Goal: Communication & Community: Answer question/provide support

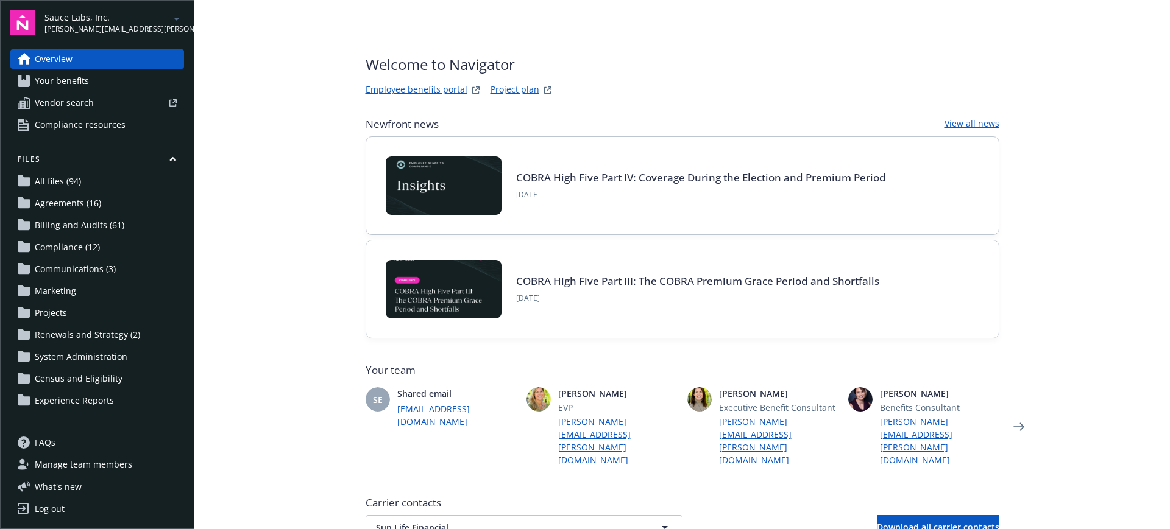
scroll to position [451, 0]
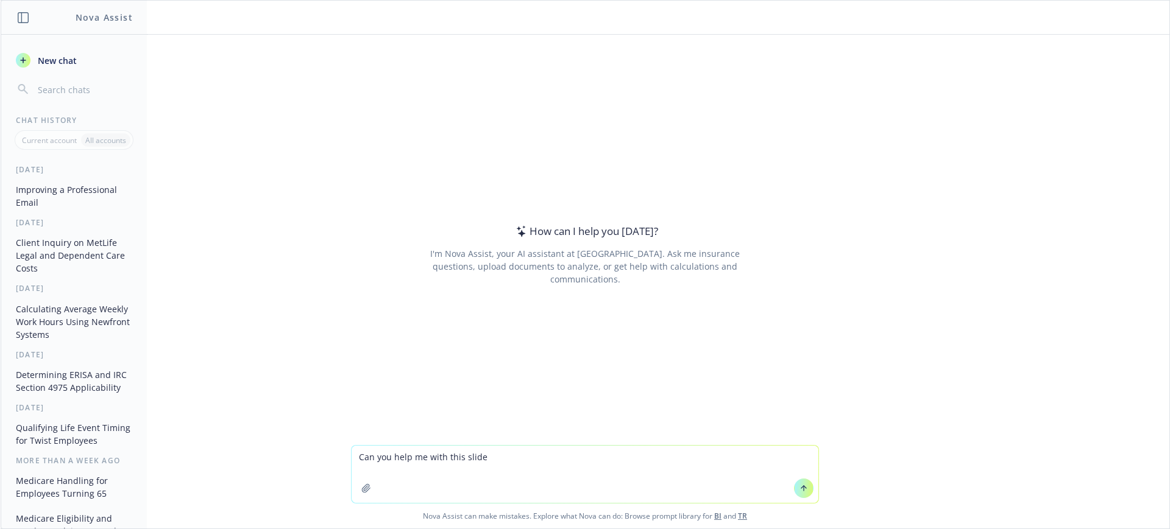
type textarea "Can you help me with this slide?"
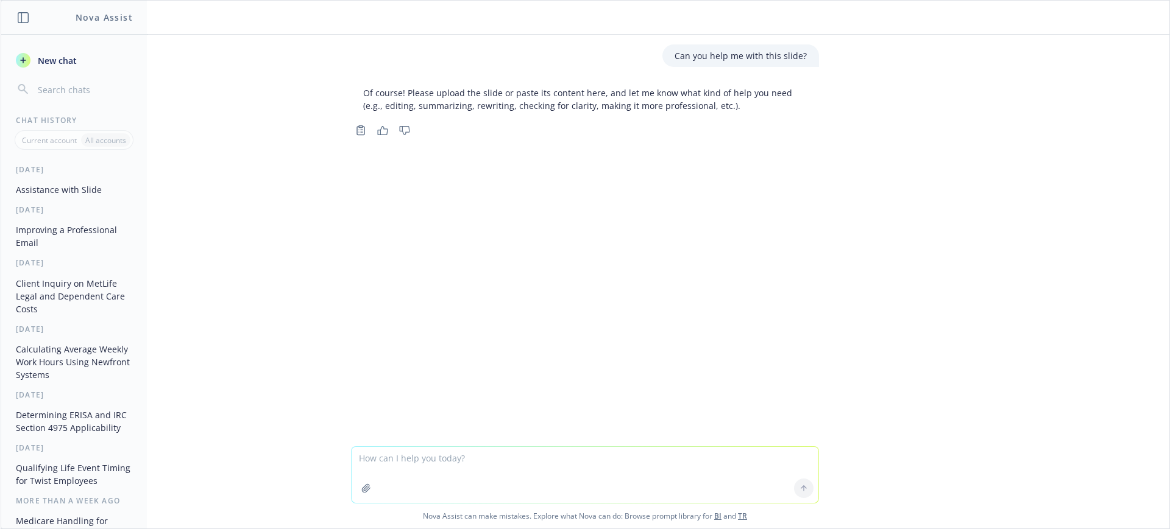
click at [434, 465] on textarea at bounding box center [584, 475] width 467 height 56
type textarea "What is en embedded HRA?"
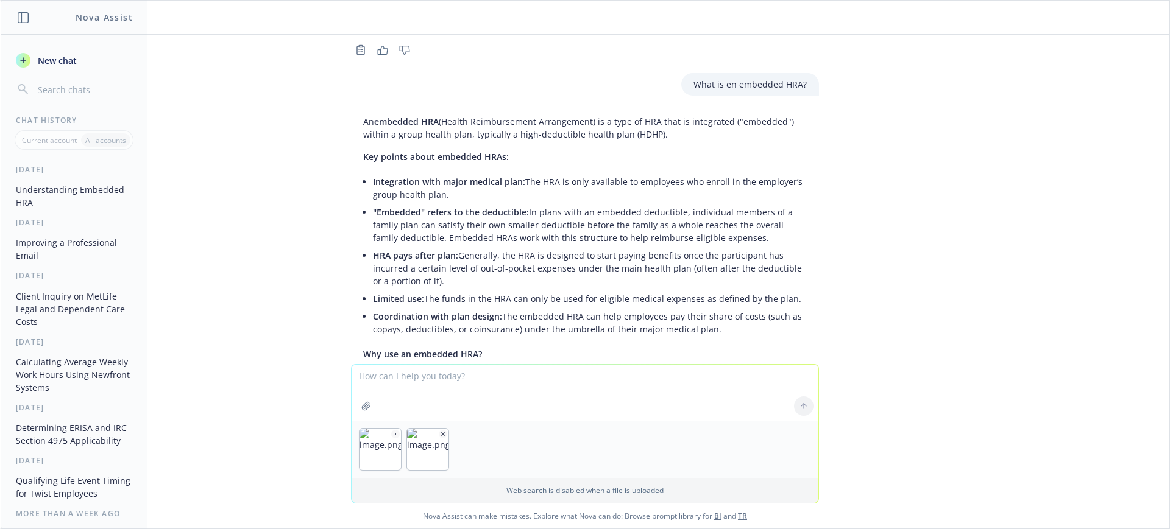
scroll to position [155, 0]
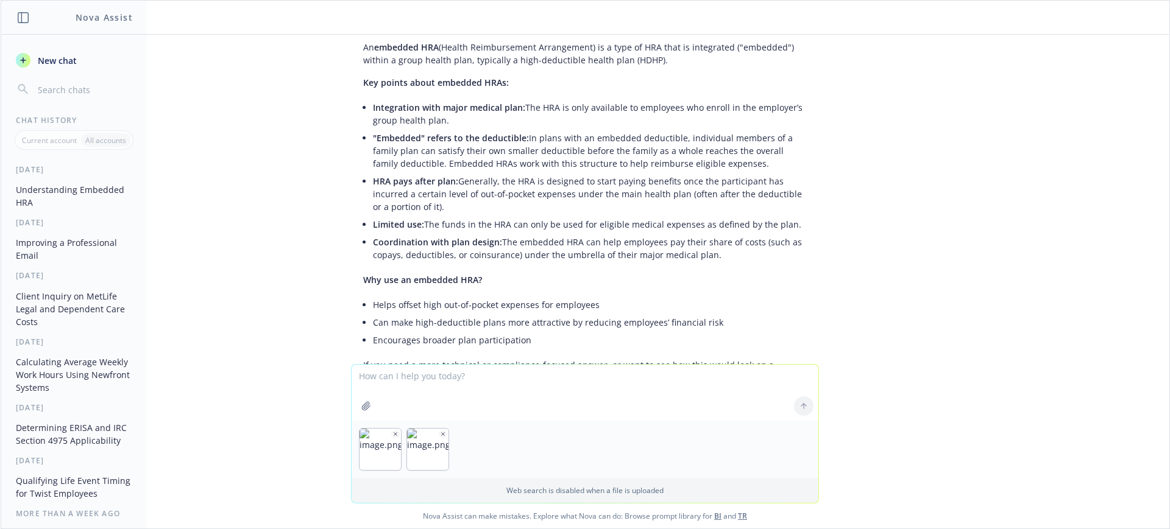
click at [440, 432] on icon "button" at bounding box center [443, 434] width 6 height 6
click at [392, 431] on icon "button" at bounding box center [395, 434] width 6 height 6
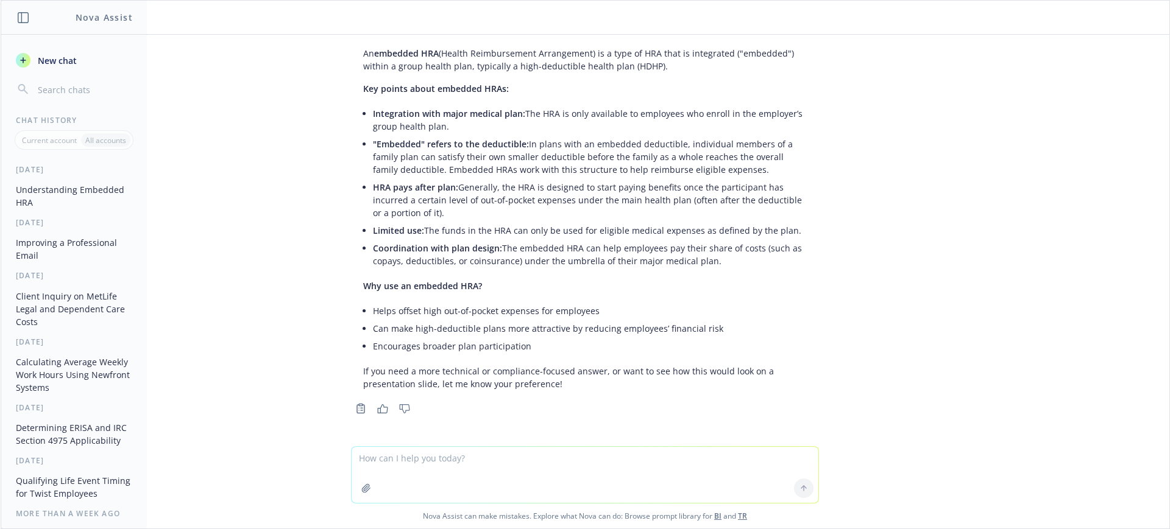
click at [372, 460] on textarea at bounding box center [584, 475] width 467 height 56
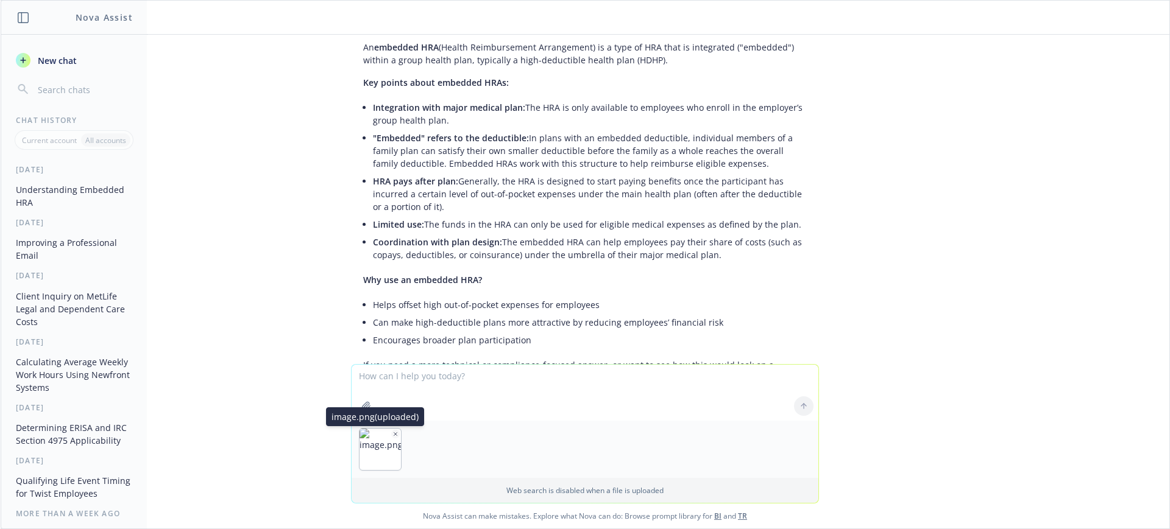
click at [392, 433] on icon "button" at bounding box center [395, 434] width 6 height 6
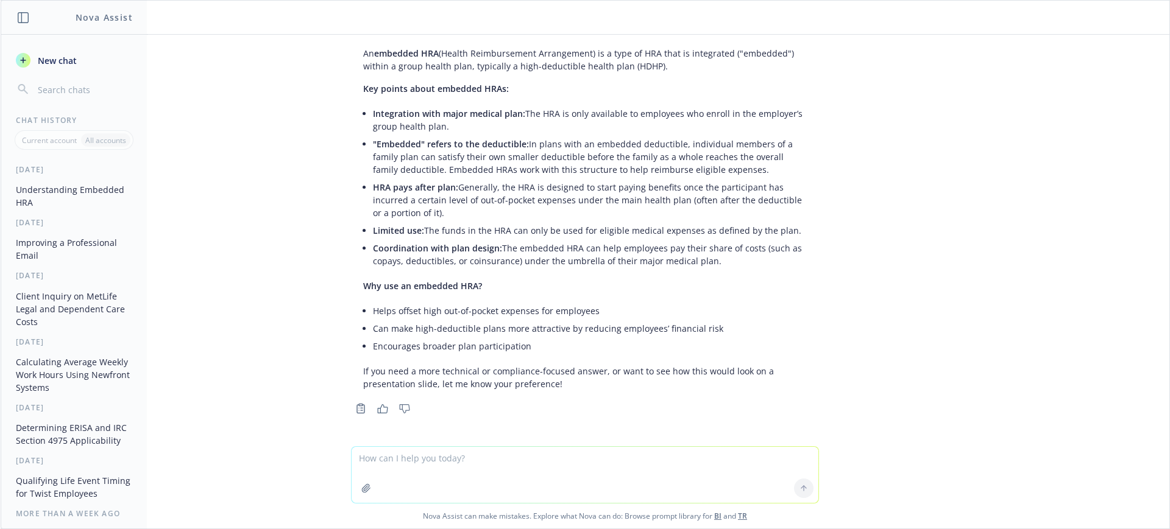
scroll to position [149, 0]
click at [365, 462] on textarea at bounding box center [584, 475] width 467 height 56
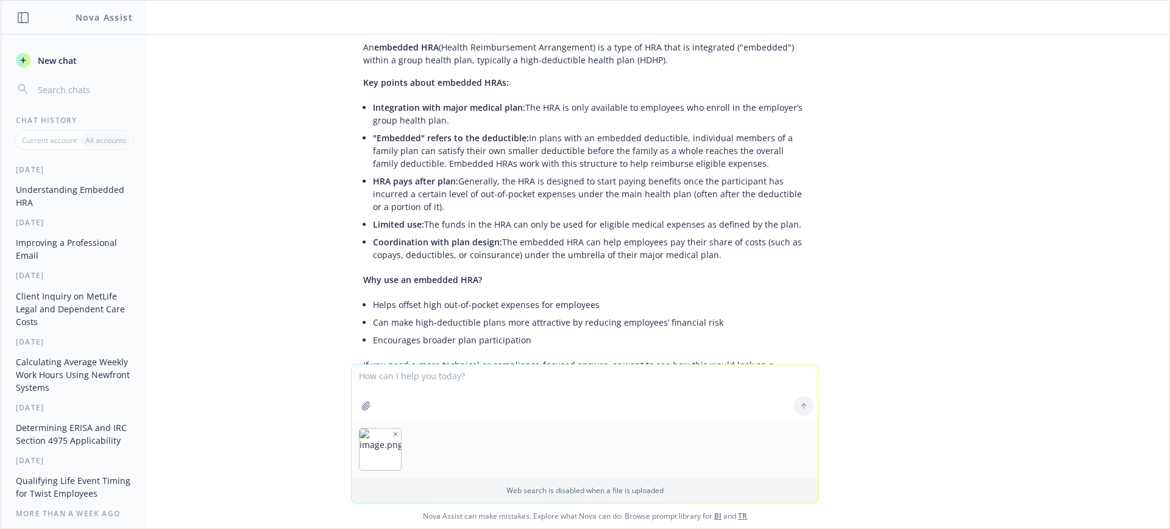
click at [392, 434] on icon "button" at bounding box center [395, 434] width 6 height 6
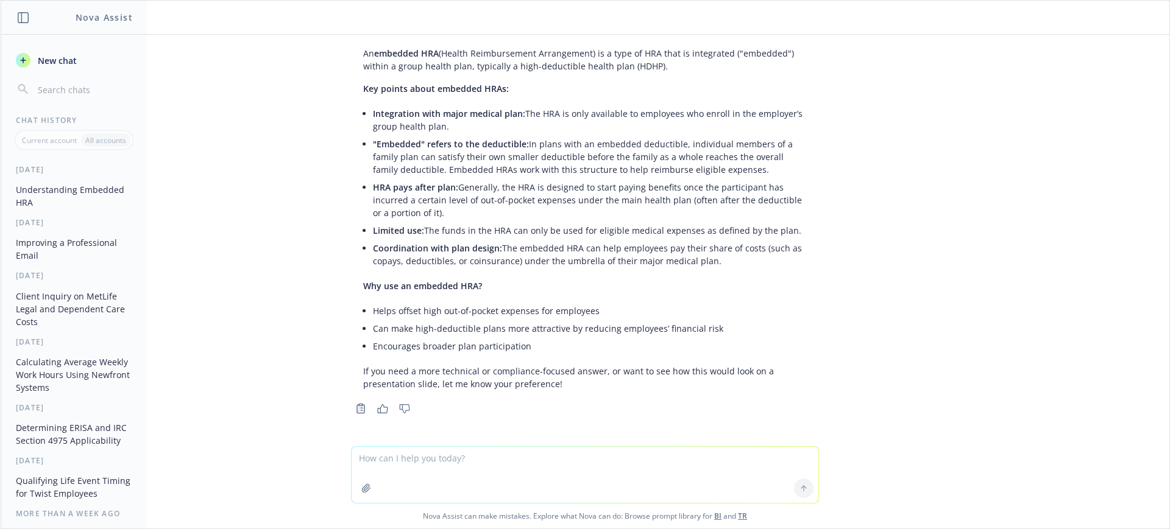
click at [367, 456] on textarea at bounding box center [584, 475] width 467 height 56
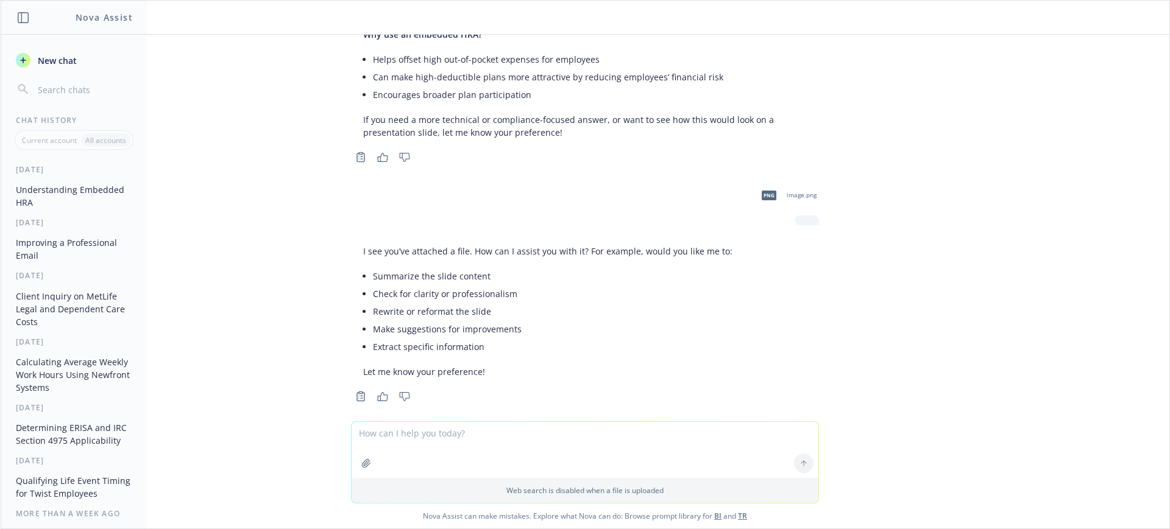
scroll to position [413, 0]
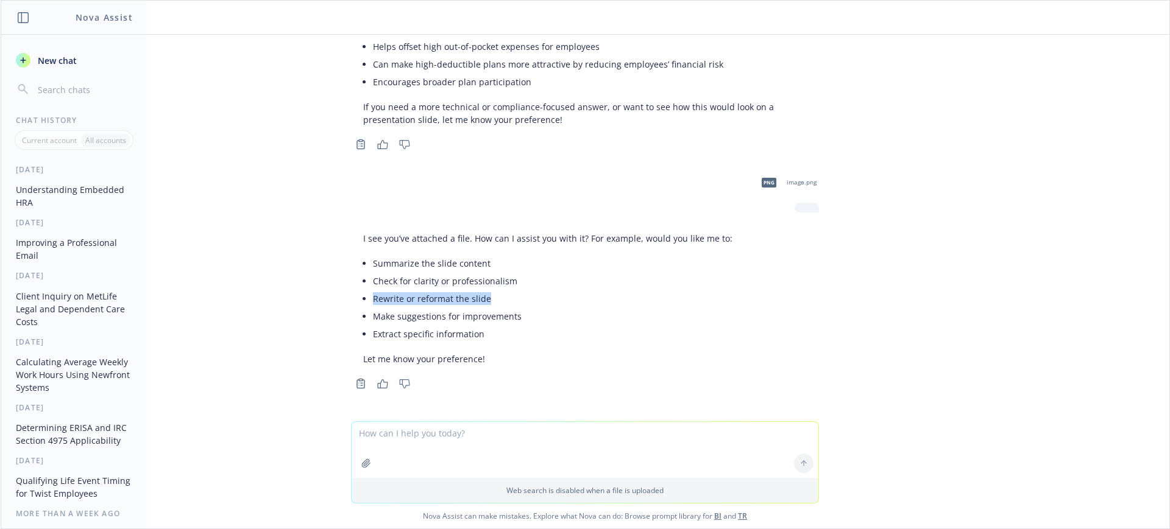
drag, startPoint x: 478, startPoint y: 297, endPoint x: 352, endPoint y: 297, distance: 126.1
click at [373, 297] on li "Rewrite or reformat the slide" at bounding box center [552, 299] width 359 height 18
copy li "Rewrite or reformat the slide"
click at [394, 443] on textarea at bounding box center [584, 450] width 467 height 56
paste textarea "Rewrite or reformat the slide"
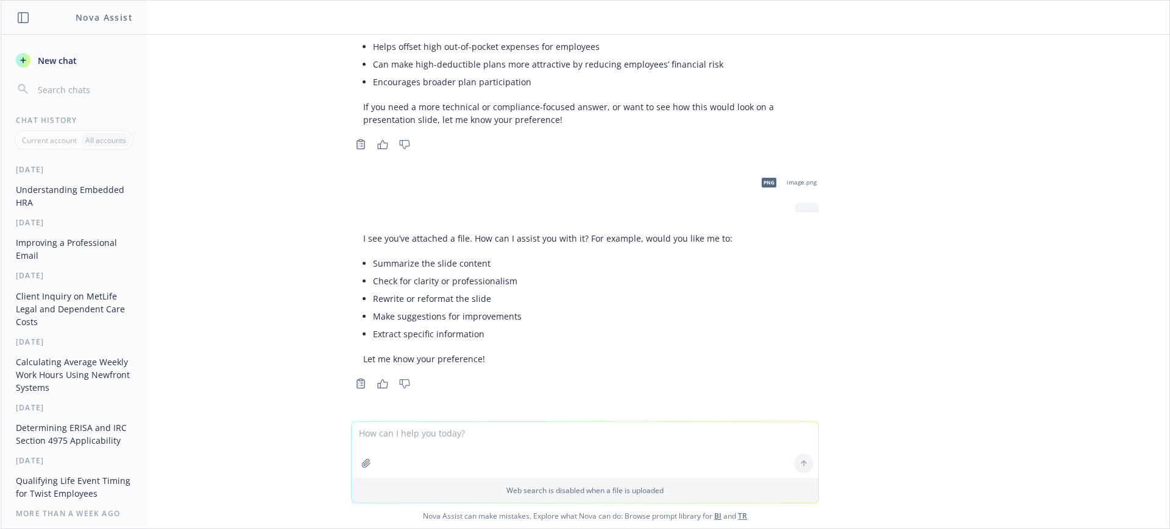
type textarea "Rewrite or reformat the slide"
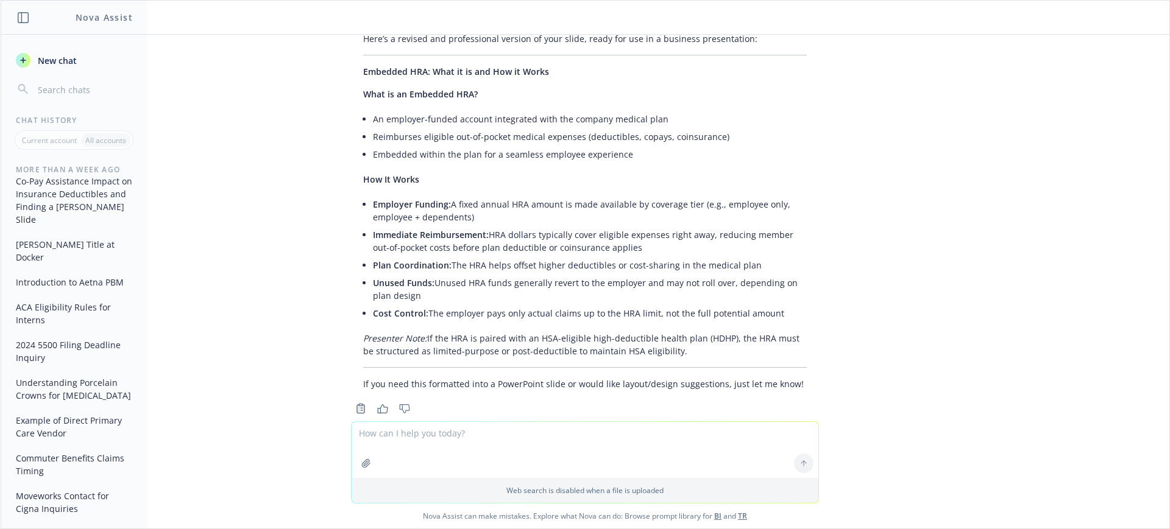
scroll to position [855, 0]
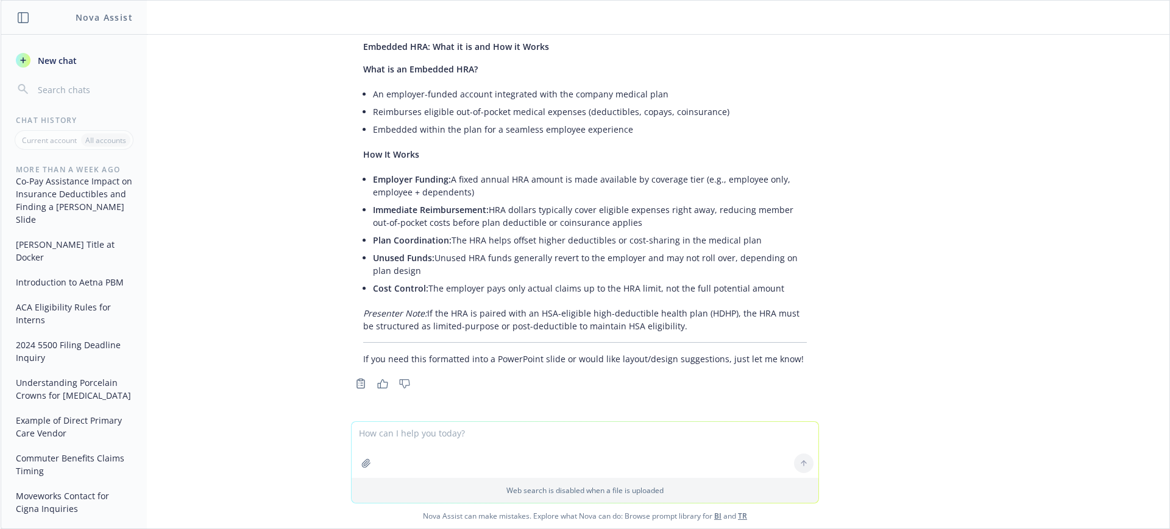
drag, startPoint x: 784, startPoint y: 291, endPoint x: 341, endPoint y: 80, distance: 490.2
click at [351, 80] on div "Here’s a revised and professional version of your slide, ready for use in a bus…" at bounding box center [585, 186] width 468 height 368
copy div "What is an Embedded HRA? An employer-funded account integrated with the company…"
